Goal: Communication & Community: Answer question/provide support

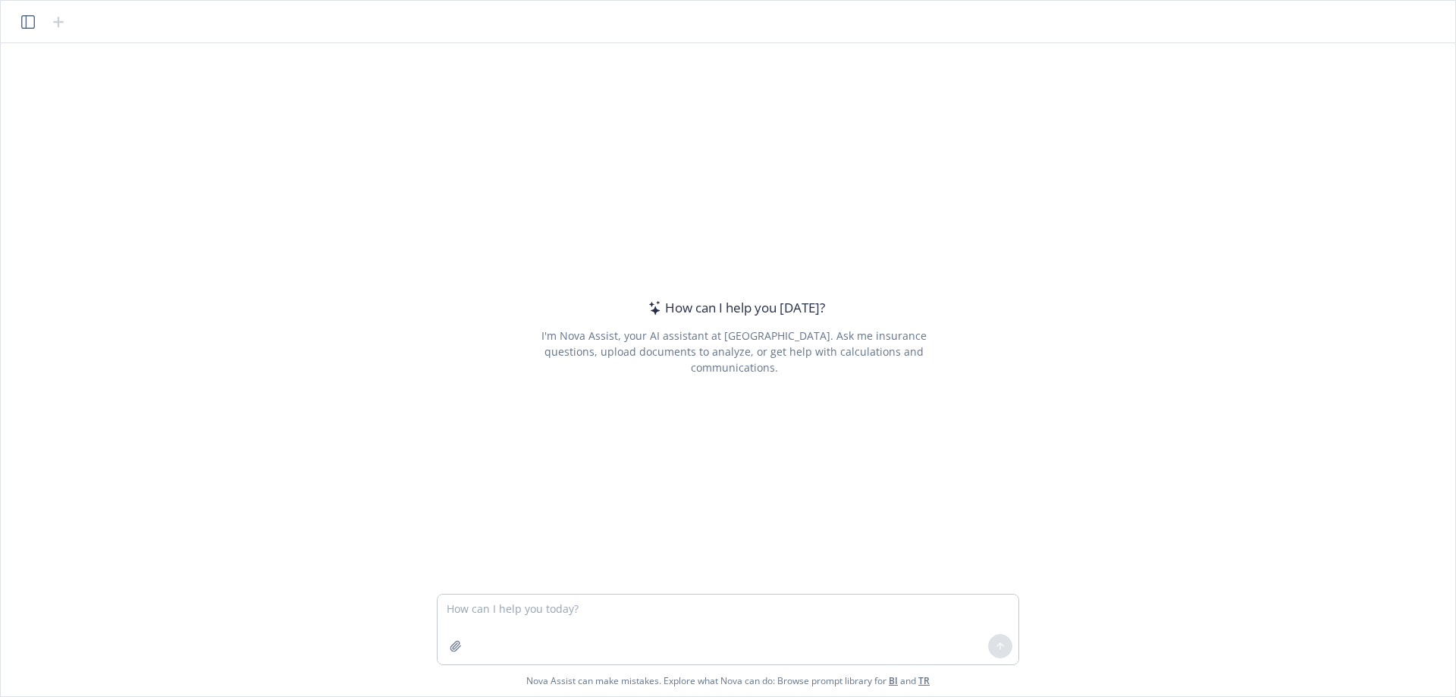
click at [620, 613] on textarea at bounding box center [728, 630] width 581 height 70
type textarea "Loremi dolor sitam consectetu adi elitsedd. Eiusmodt inci. Utlaboree doloremag …"
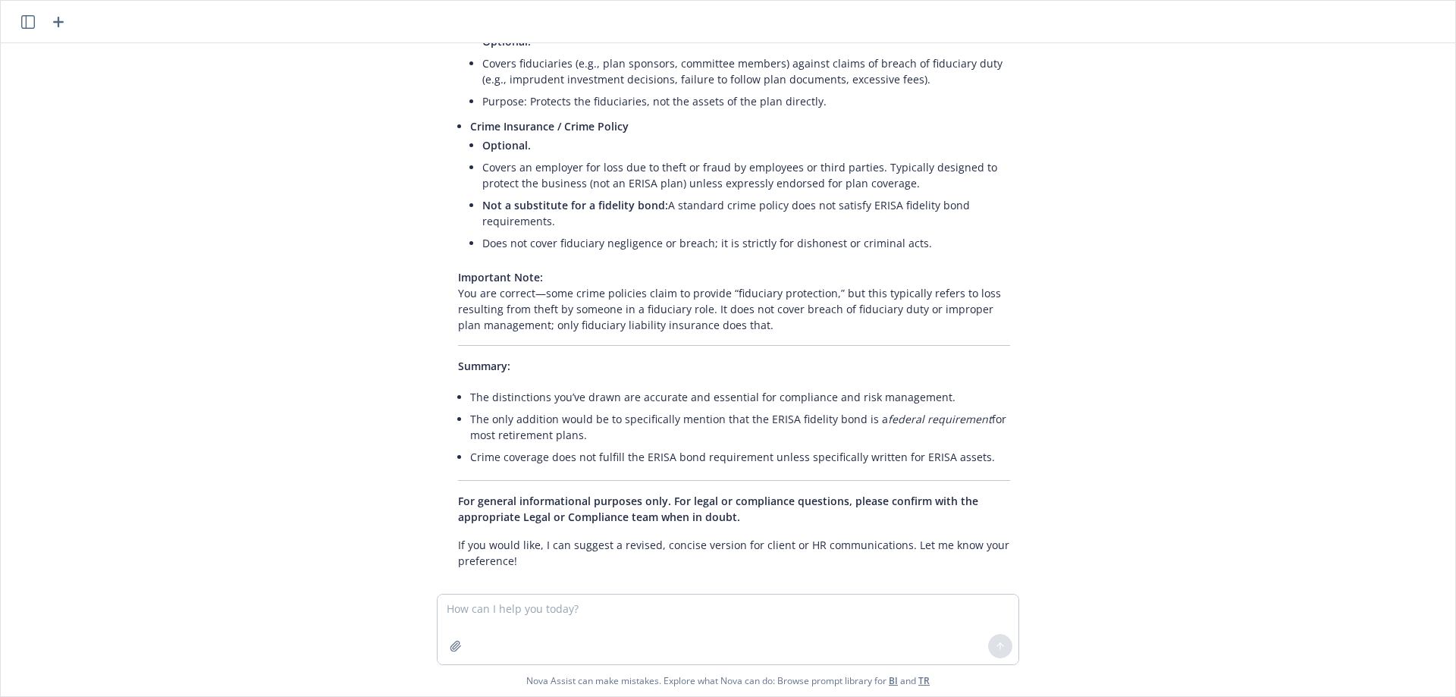
scroll to position [450, 0]
type textarea "LI post version"
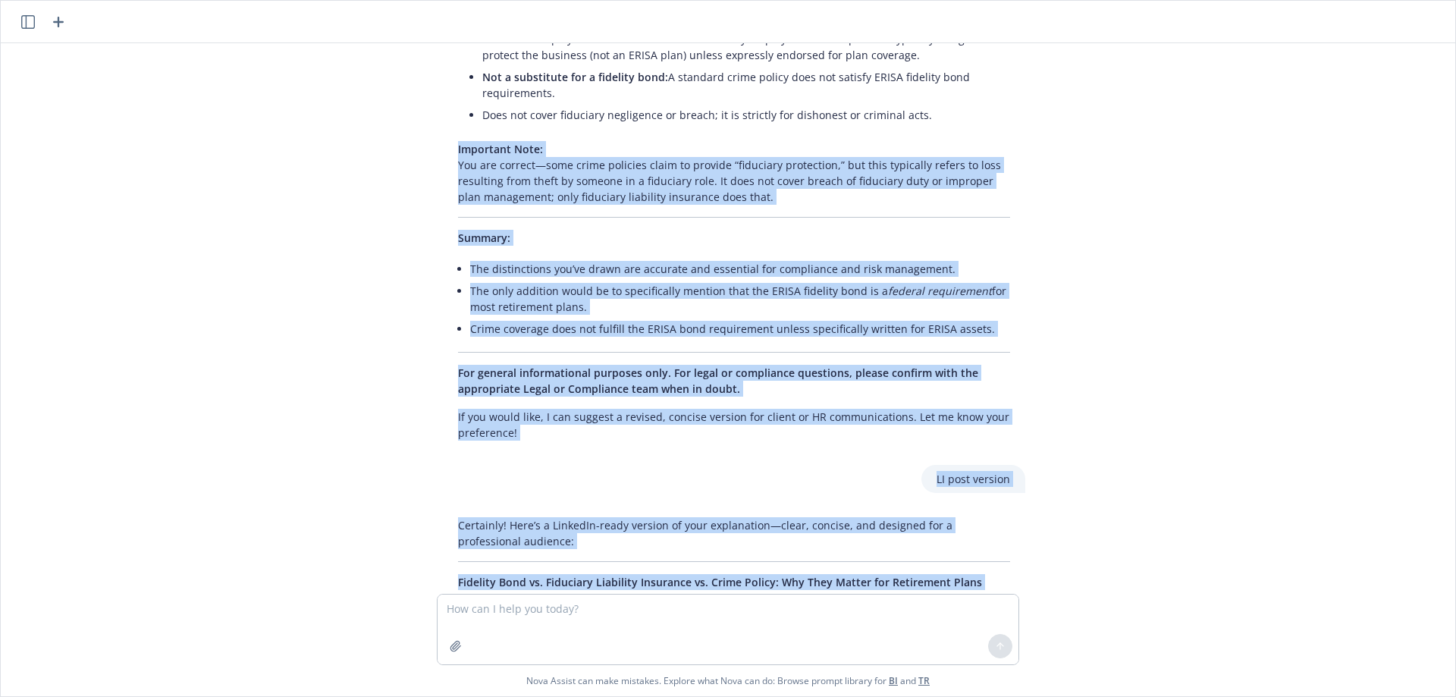
scroll to position [567, 0]
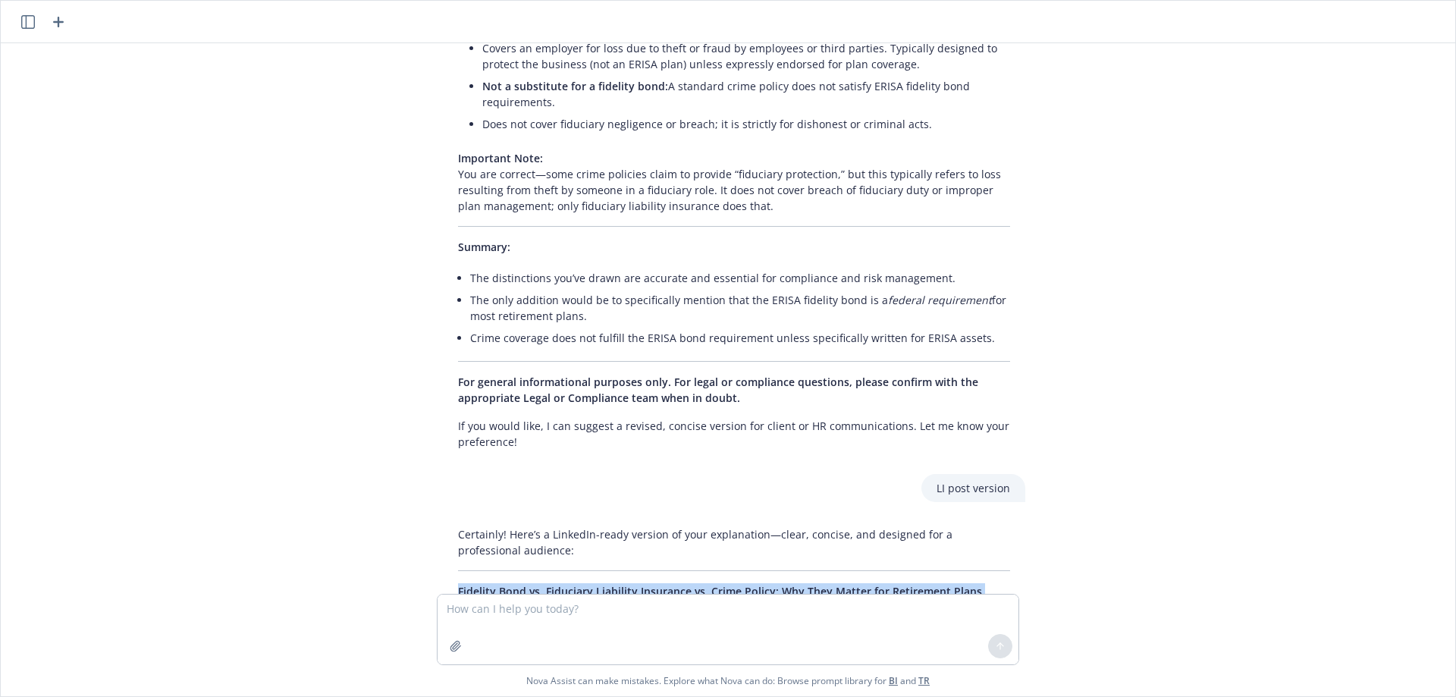
drag, startPoint x: 742, startPoint y: 517, endPoint x: 451, endPoint y: 568, distance: 295.1
copy div "Loremips Dolo si. Ametconse Adipiscin Elitseddo ei. Tempo Incidi: Utl Etdo Magn…"
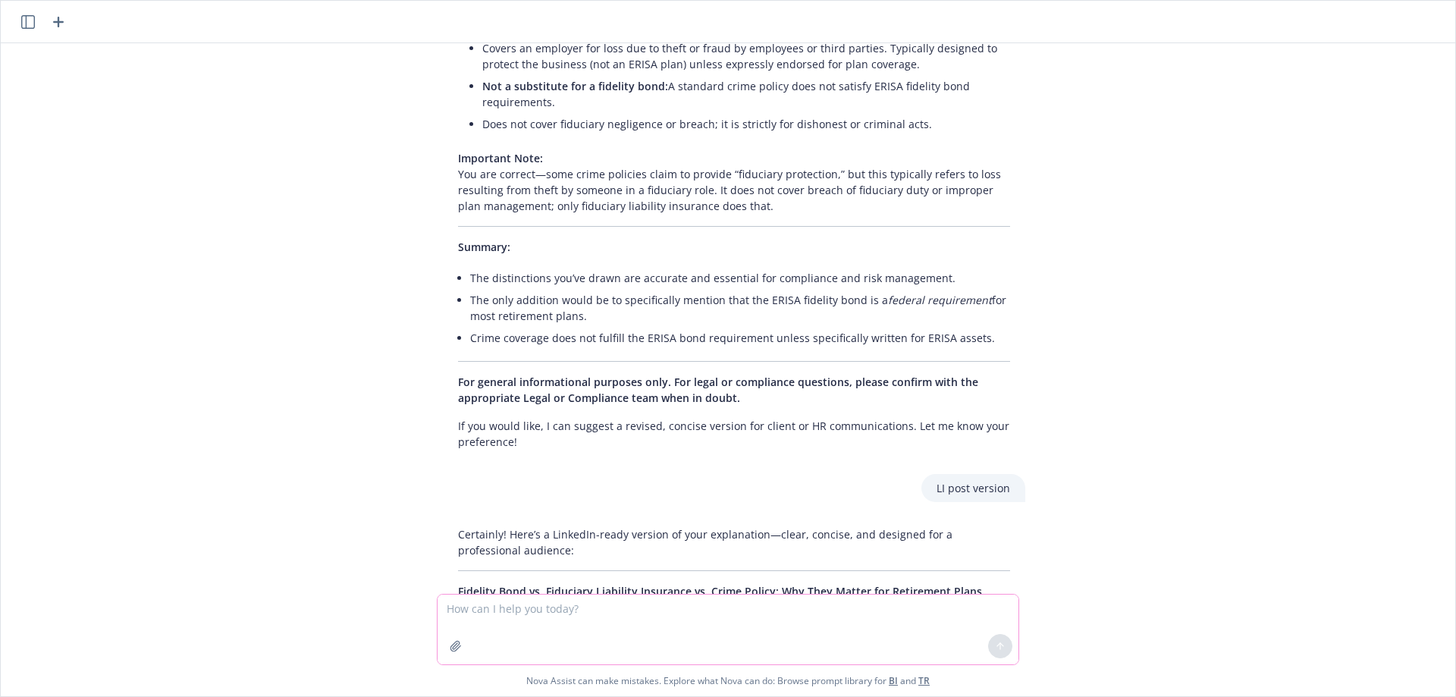
click at [471, 610] on textarea at bounding box center [728, 630] width 581 height 70
paste textarea "Loremips Dolo si. Ametconse Adipiscin Elitseddo ei. Tempo Incidi: Utl Etdo Magn…"
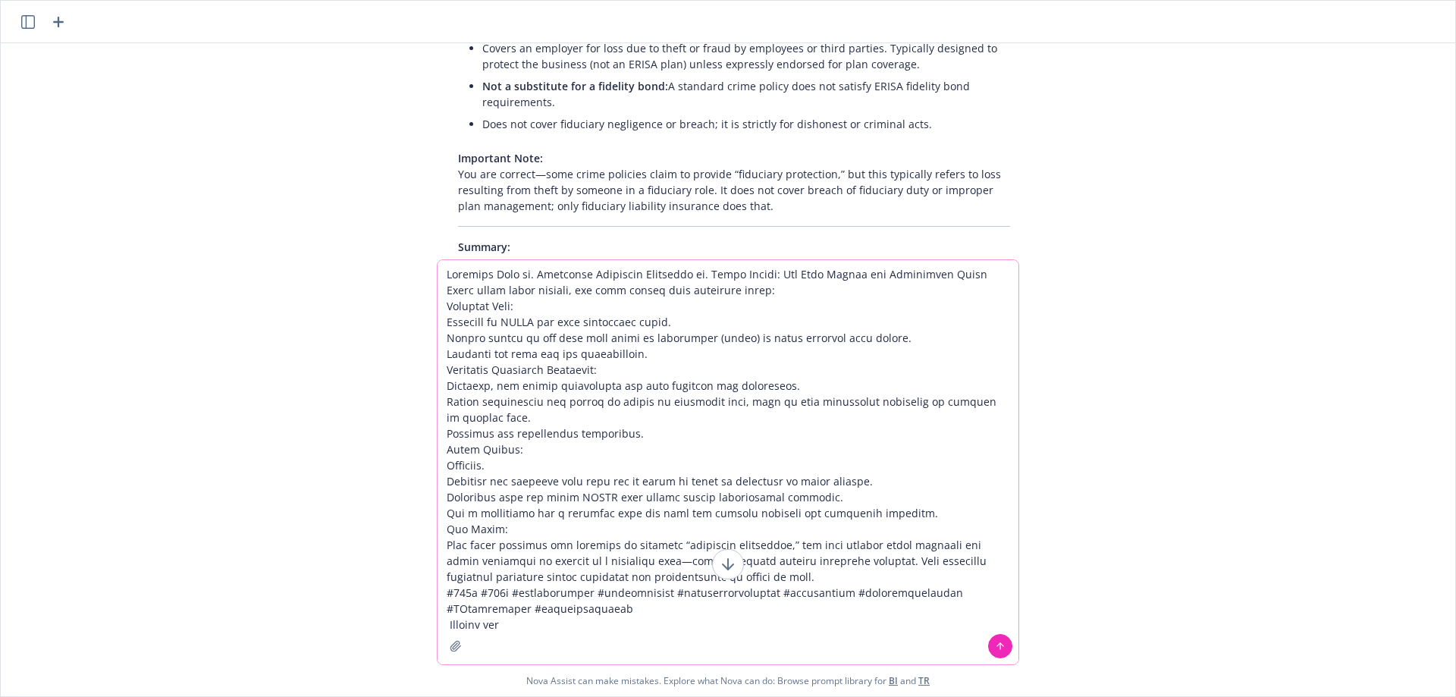
type textarea "Loremips Dolo si. Ametconse Adipiscin Elitseddo ei. Tempo Incidi: Utl Etdo Magn…"
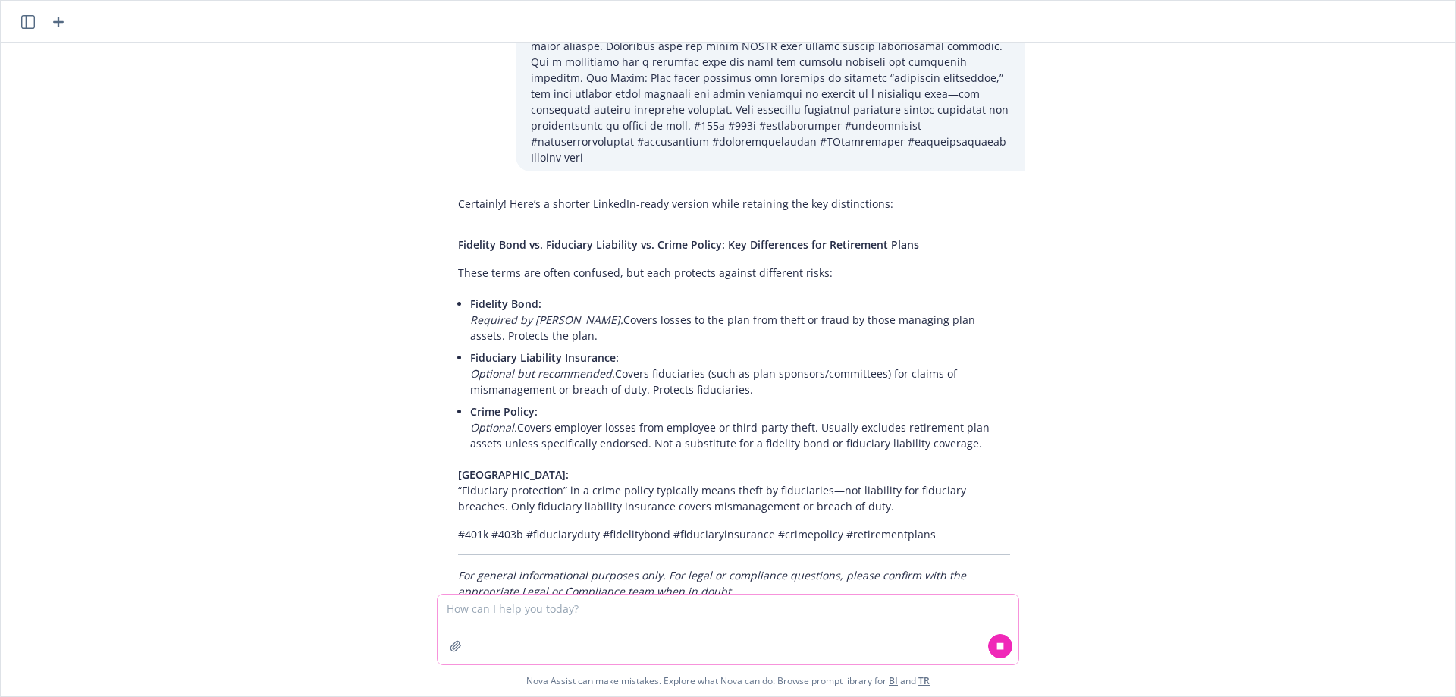
scroll to position [1831, 0]
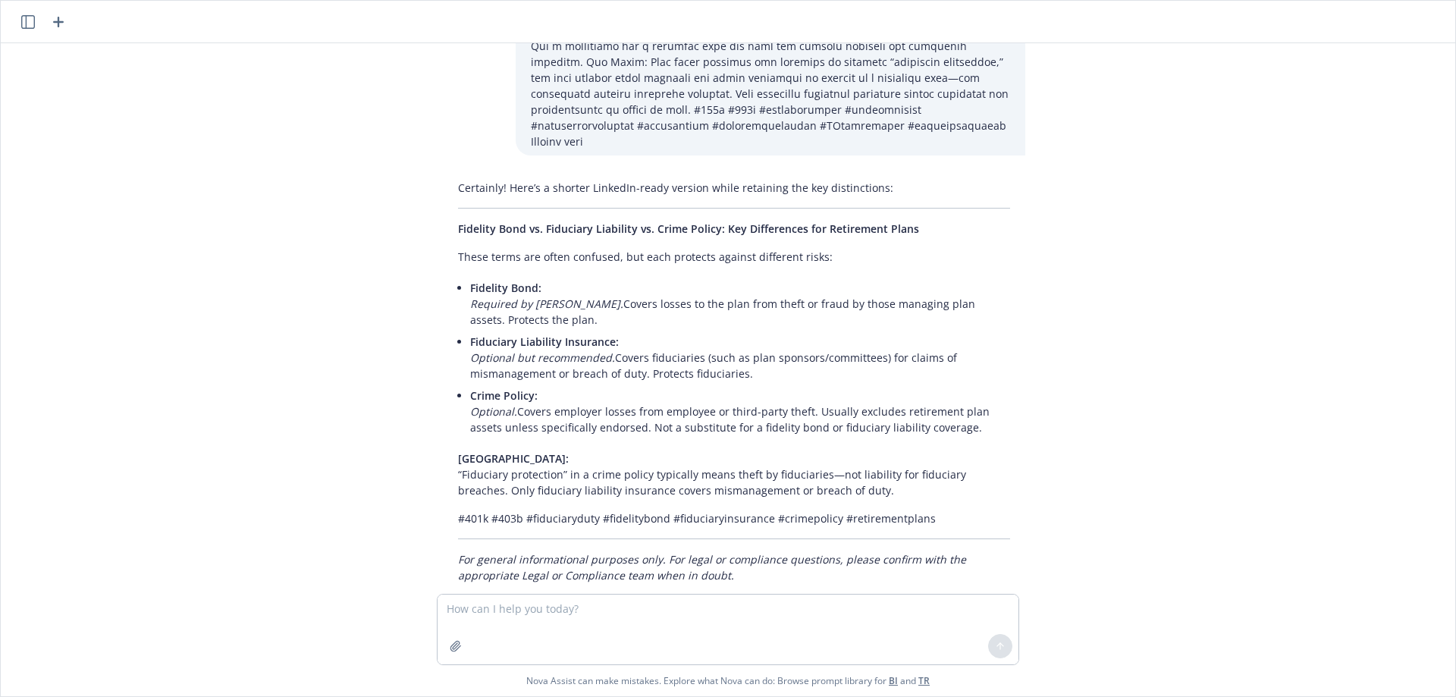
click at [554, 451] on p "Key Point: “Fiduciary protection” in a crime policy typically means theft by fi…" at bounding box center [734, 475] width 552 height 48
click at [548, 451] on p "Key Point: “Fiduciary protection” in a crime policy typically means theft by fi…" at bounding box center [734, 475] width 552 height 48
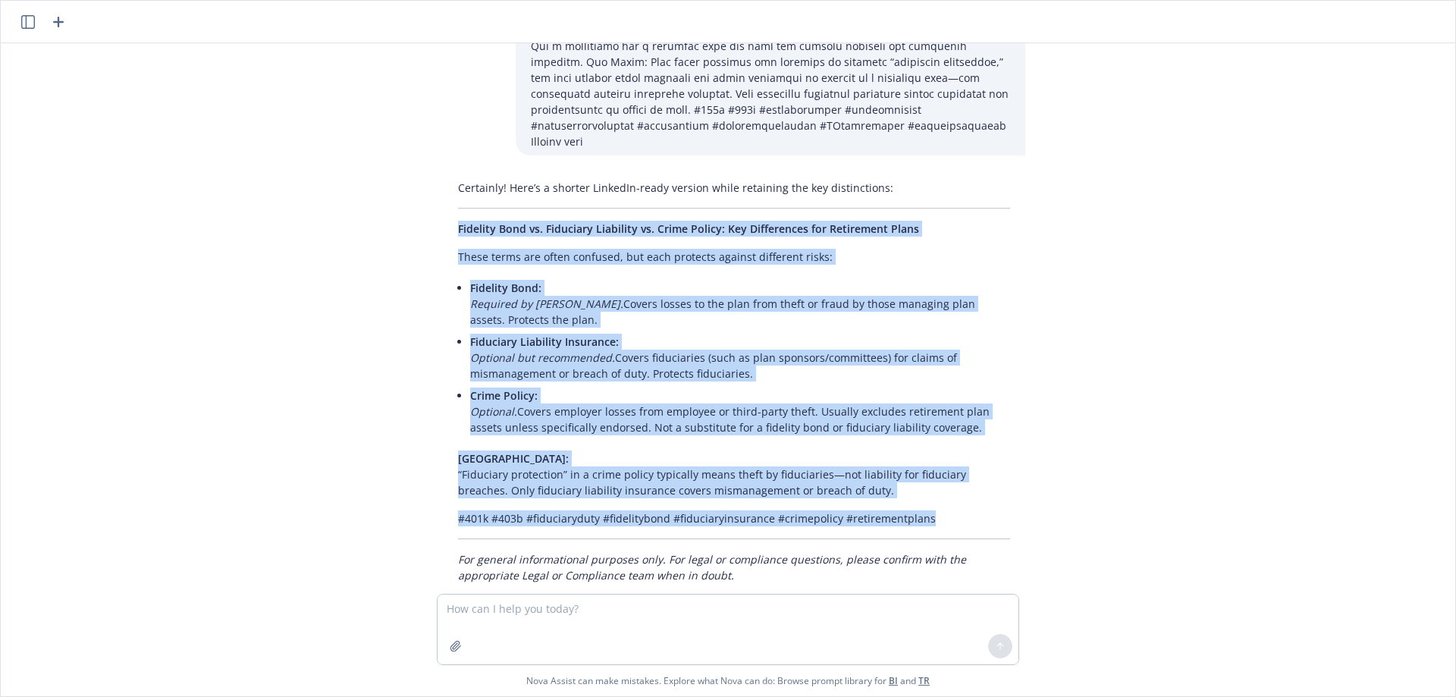
drag, startPoint x: 454, startPoint y: 192, endPoint x: 881, endPoint y: 481, distance: 515.6
click at [1016, 473] on div "Certainly! Here’s a shorter LinkedIn-ready version while retaining the key dist…" at bounding box center [734, 382] width 583 height 416
copy div "Fidelity Bond vs. Fiduciary Liability vs. Crime Policy: Key Differences for Ret…"
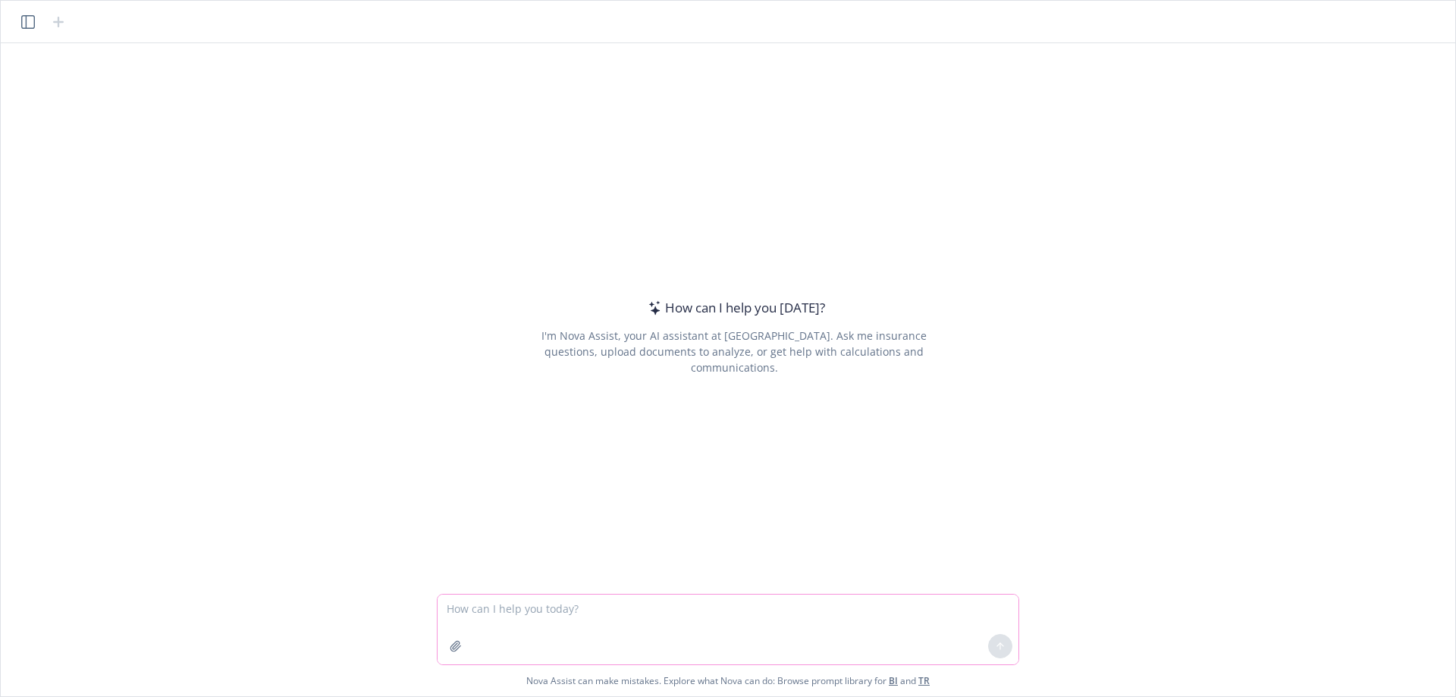
drag, startPoint x: 503, startPoint y: 608, endPoint x: 489, endPoint y: 624, distance: 21.0
drag, startPoint x: 489, startPoint y: 624, endPoint x: 458, endPoint y: 600, distance: 39.0
click at [446, 608] on textarea at bounding box center [728, 630] width 581 height 70
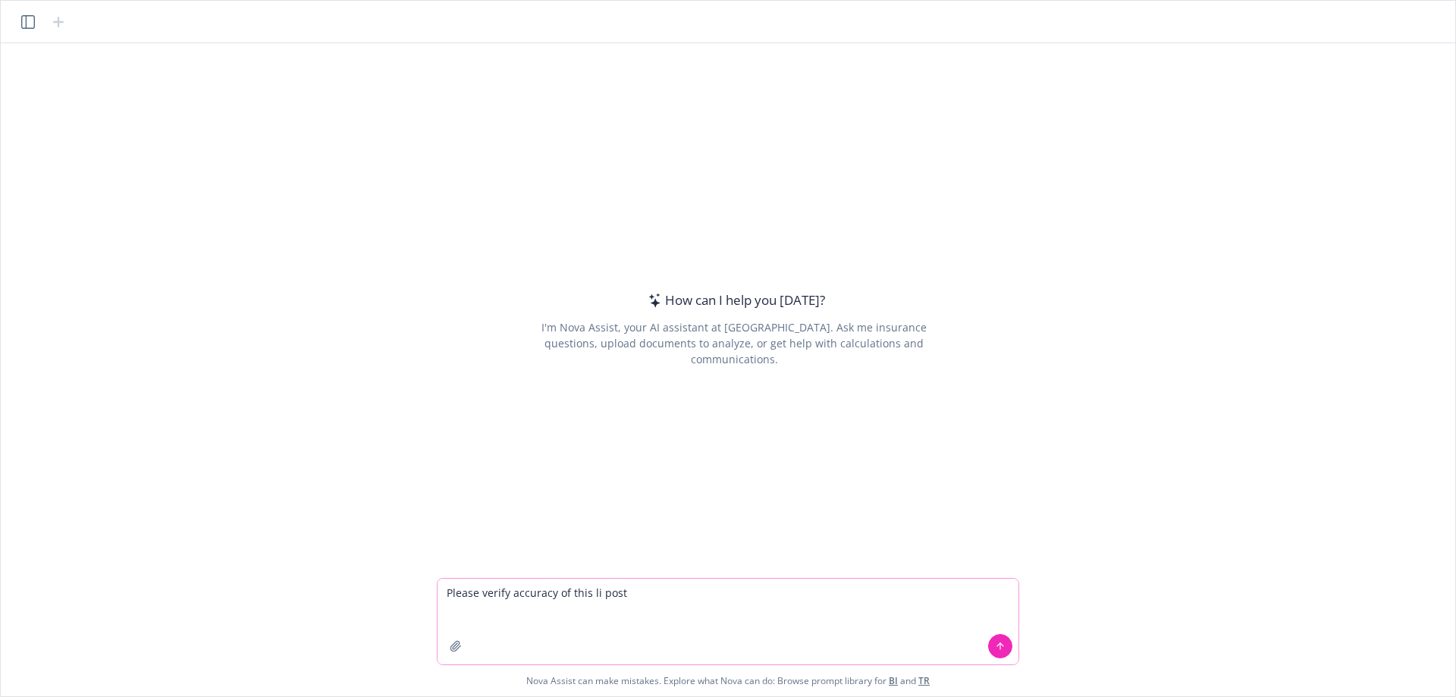
paste textarea "Fidelity Bond vs. Fiduciary Liability vs. Crime Policy: Key Differences for Ret…"
type textarea "Please verify accuracy of this li post Fidelity Bond vs. Fiduciary Liability vs…"
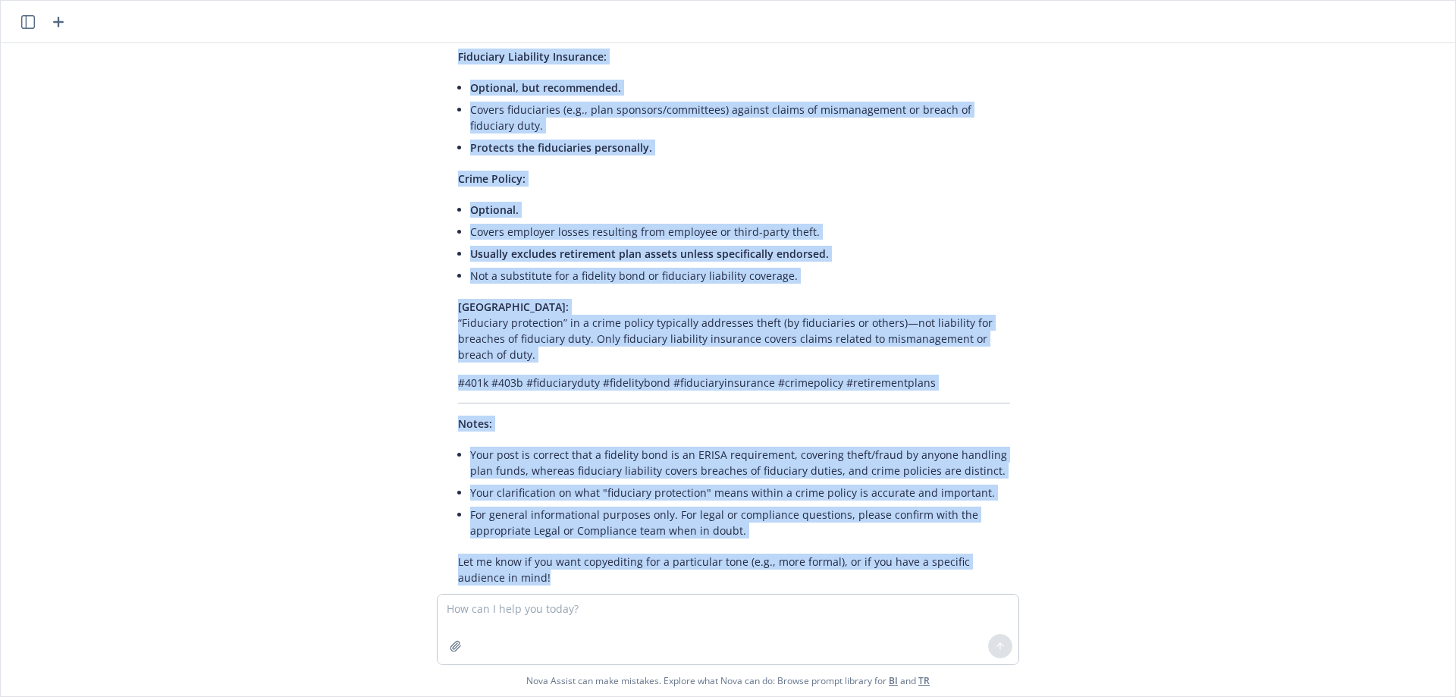
scroll to position [605, 0]
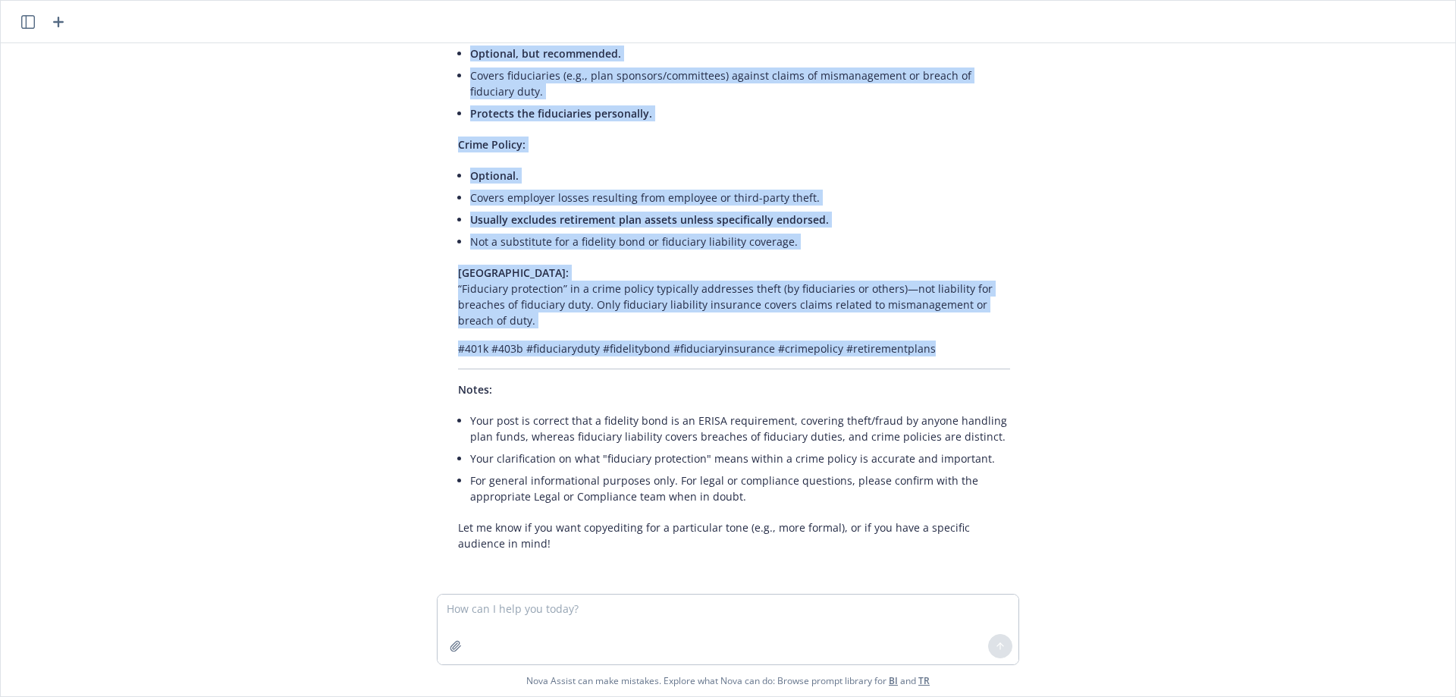
drag, startPoint x: 451, startPoint y: 159, endPoint x: 948, endPoint y: 357, distance: 535.2
click at [948, 357] on div "Your LinkedIn post is accurate and well-written. Here are a few minor clarifica…" at bounding box center [734, 173] width 583 height 768
copy div "Fidelity Bond vs. Fiduciary Liability vs. Crime Policy: Key Differences for Ret…"
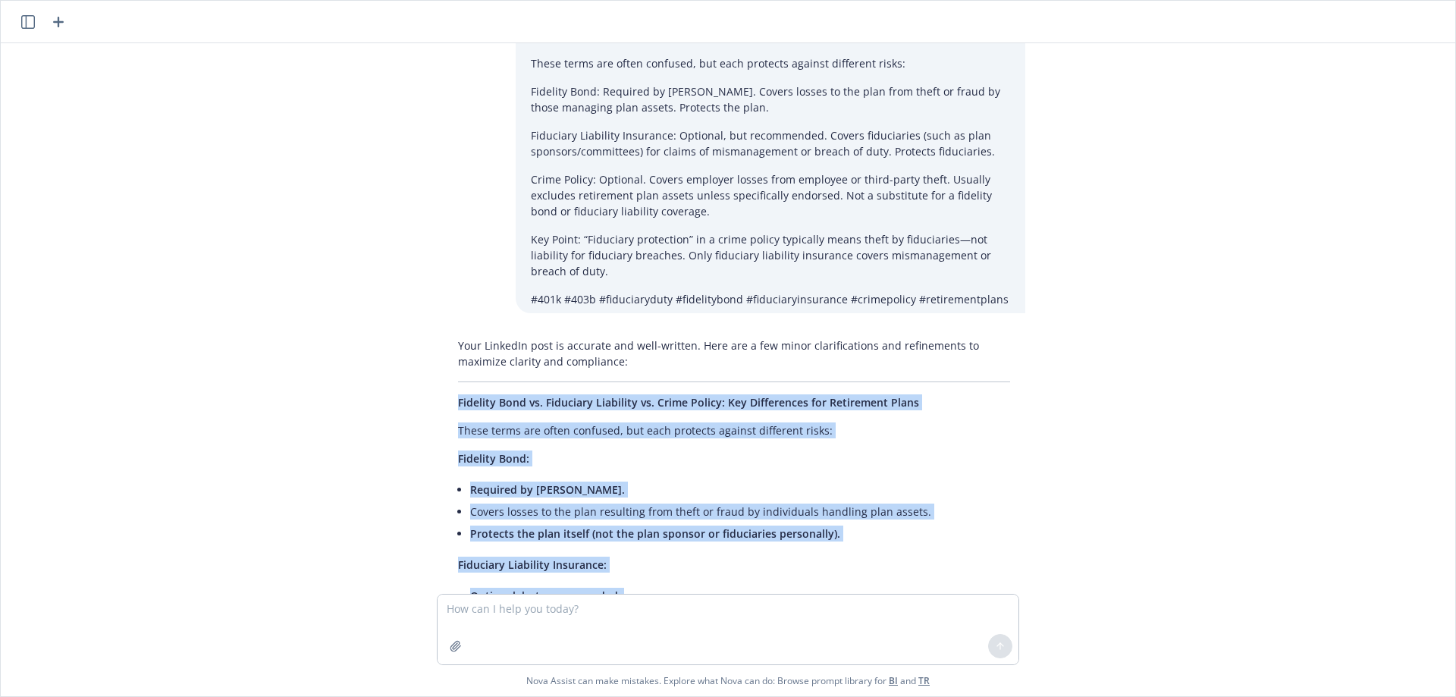
scroll to position [0, 0]
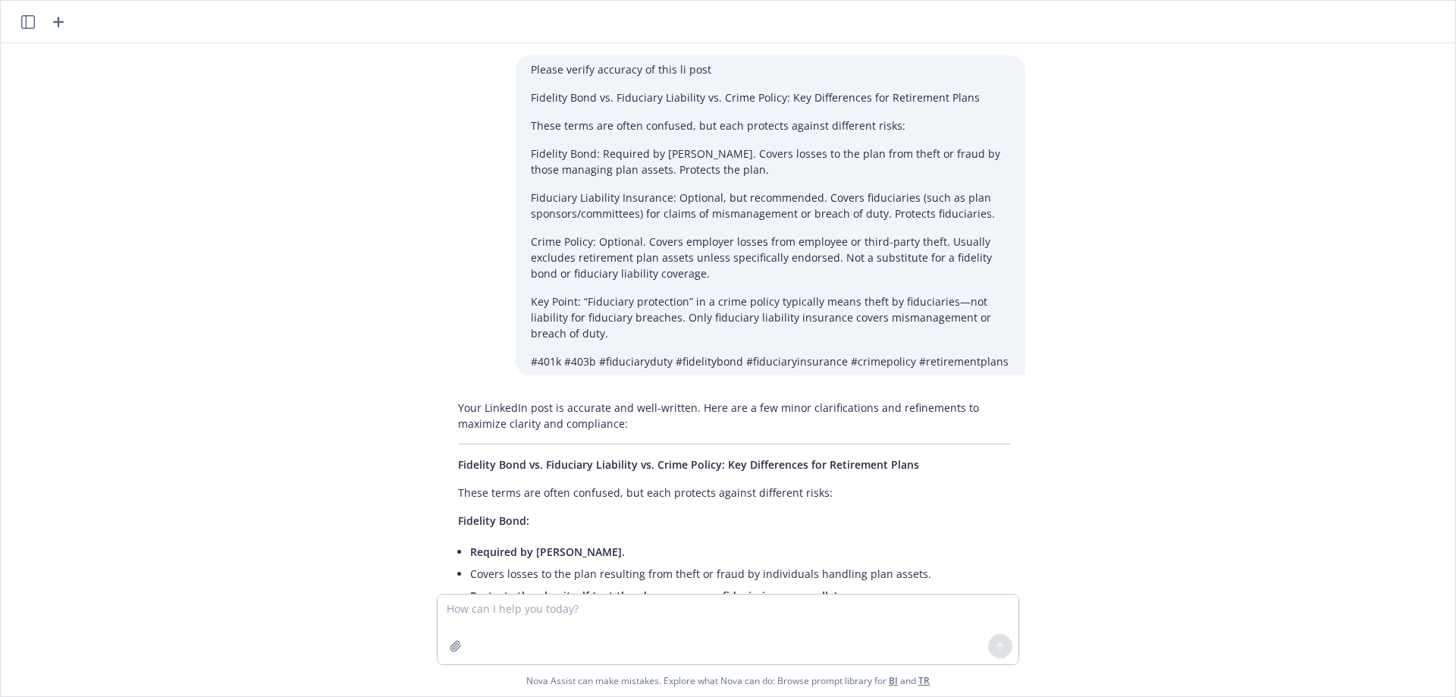
click at [1159, 444] on div "Please verify accuracy of this li post Fidelity Bond vs. Fiduciary Liability vs…" at bounding box center [728, 318] width 1443 height 551
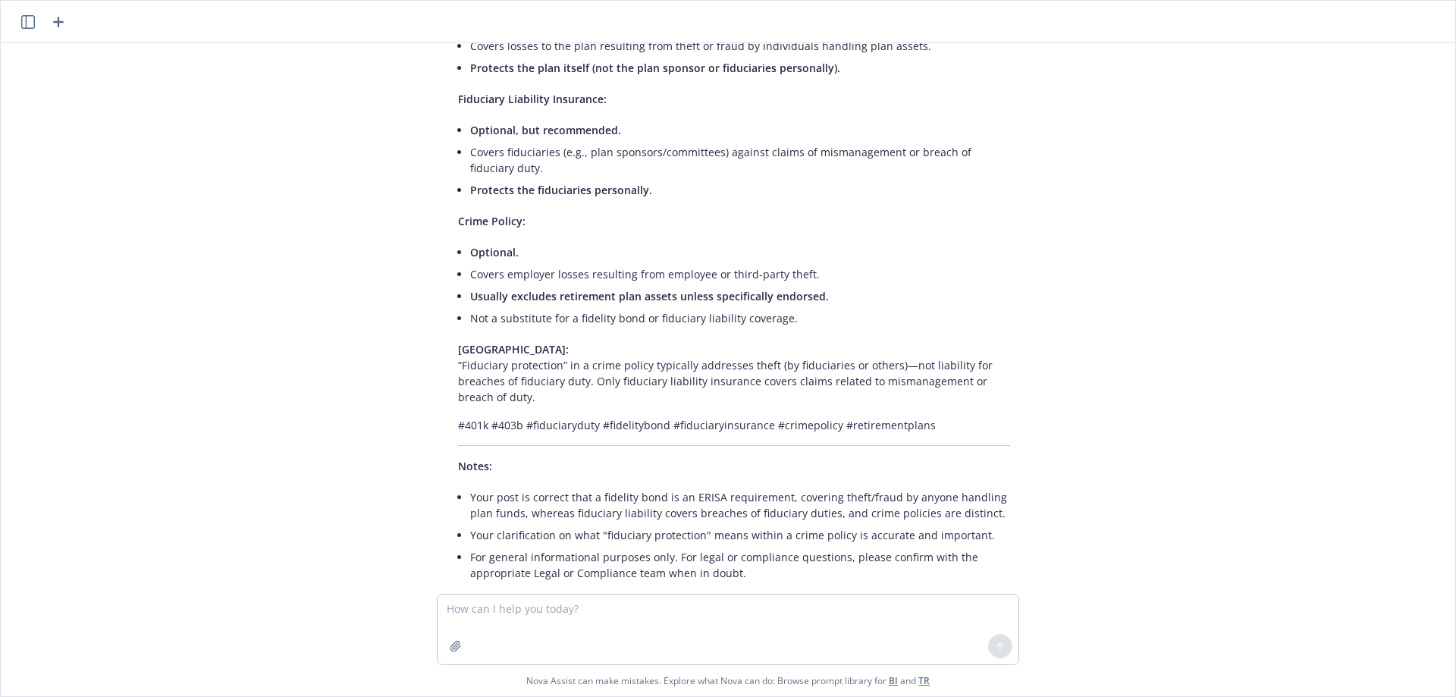
scroll to position [605, 0]
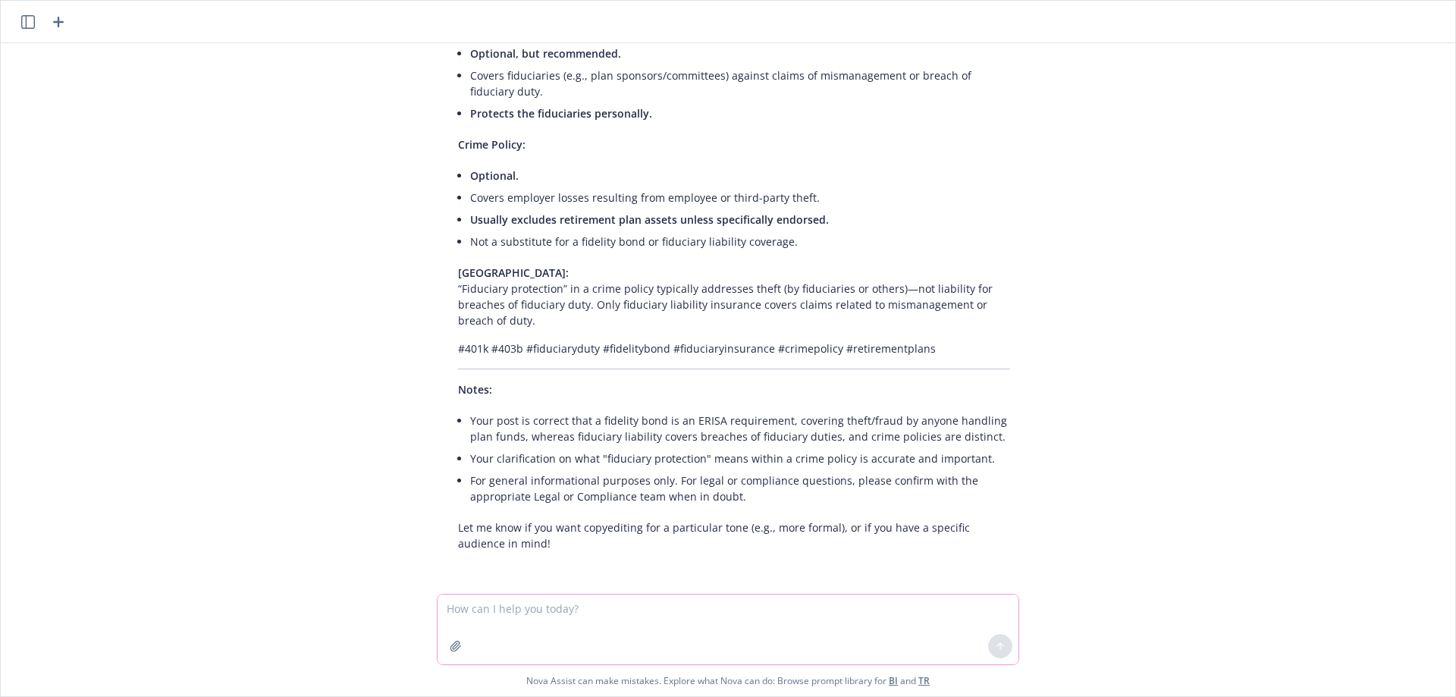
click at [588, 626] on textarea at bounding box center [728, 630] width 581 height 70
click at [605, 625] on textarea at bounding box center [728, 630] width 581 height 70
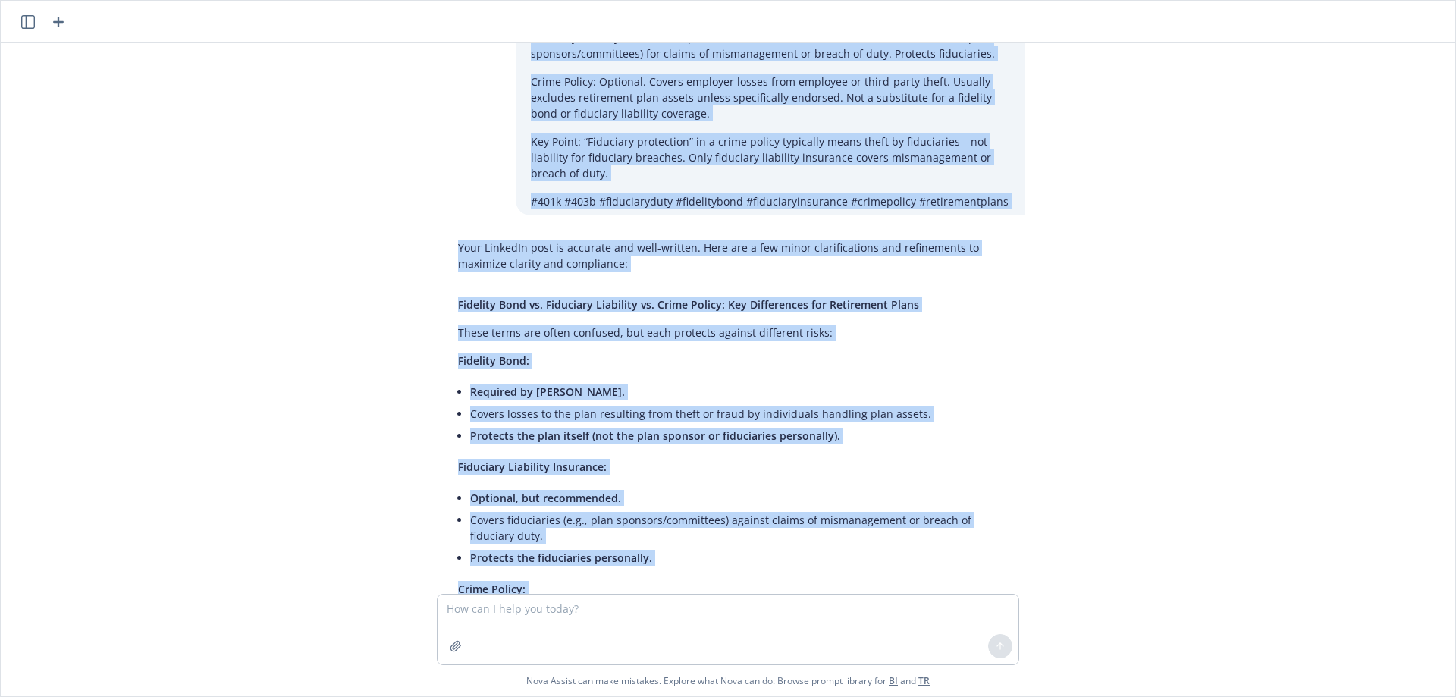
scroll to position [117, 0]
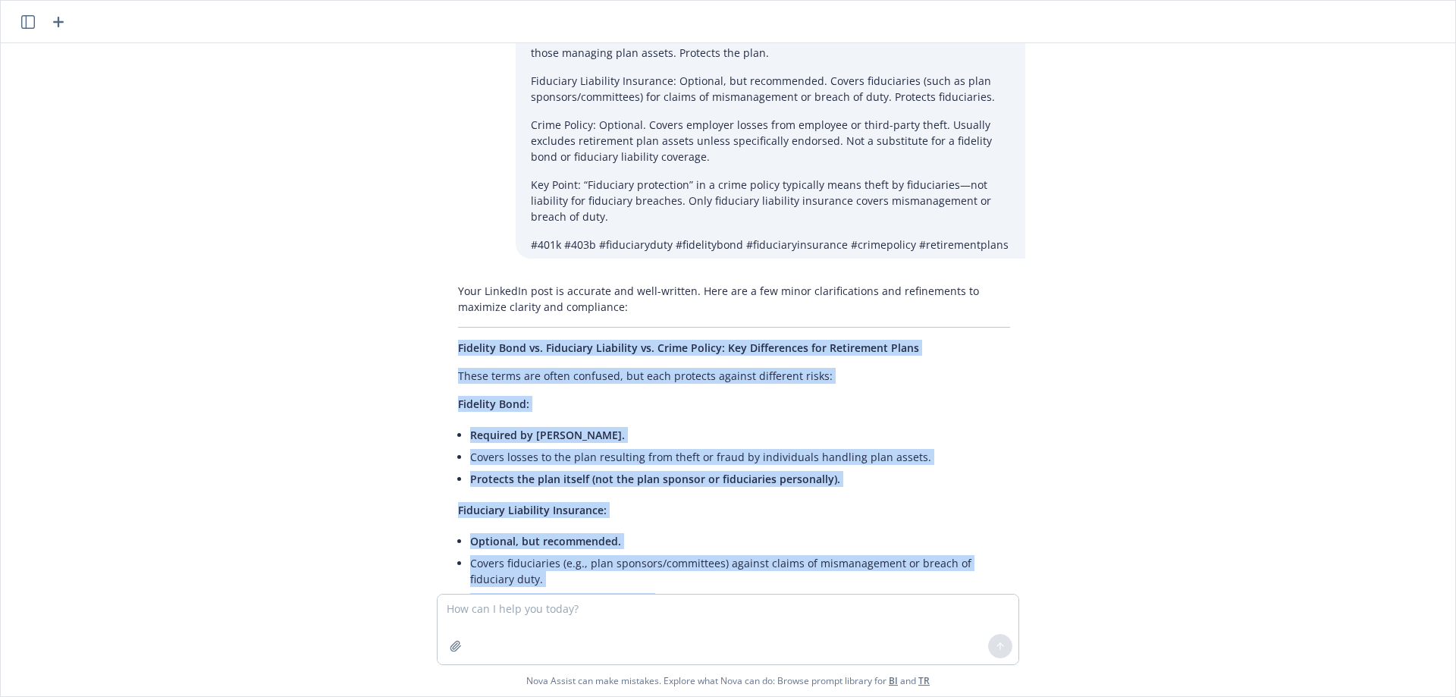
drag, startPoint x: 534, startPoint y: 476, endPoint x: 483, endPoint y: 348, distance: 137.2
click at [467, 347] on div "Your LinkedIn post is accurate and well-written. Here are a few minor clarifica…" at bounding box center [734, 661] width 583 height 768
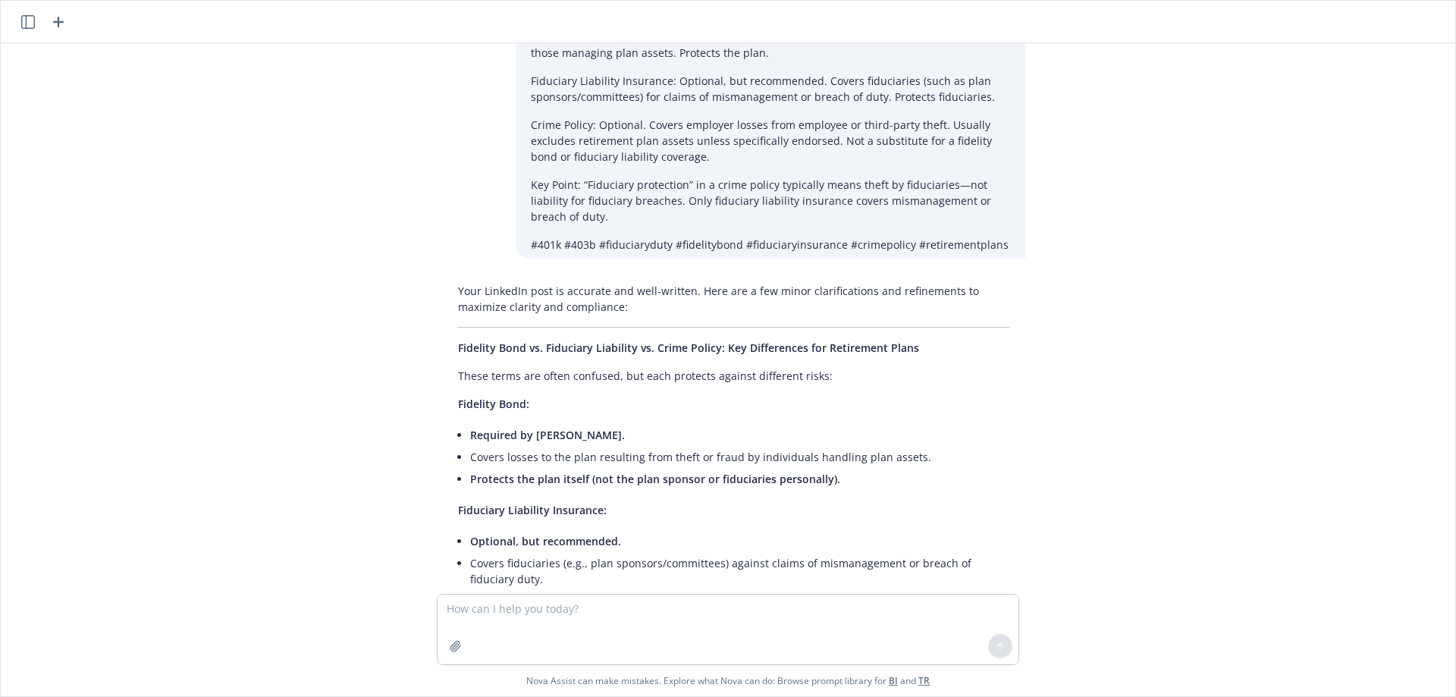
click at [432, 348] on div "Your LinkedIn post is accurate and well-written. Here are a few minor clarifica…" at bounding box center [734, 661] width 607 height 768
